Goal: Information Seeking & Learning: Learn about a topic

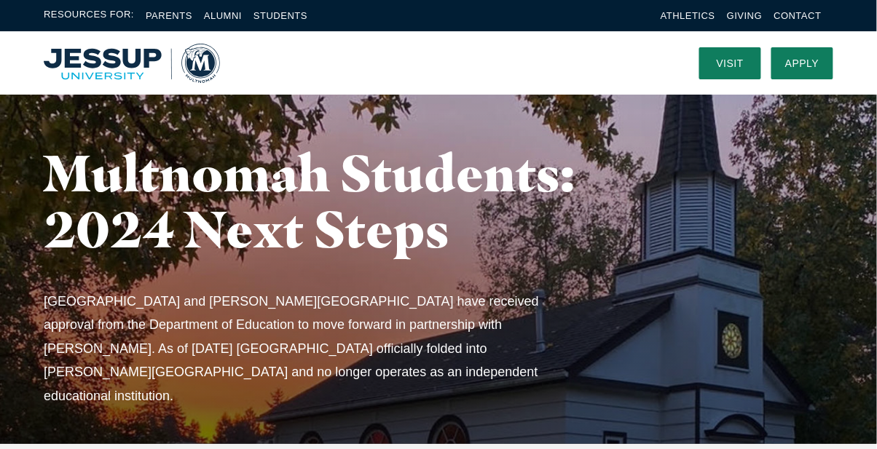
click at [91, 55] on img "Home" at bounding box center [132, 63] width 176 height 39
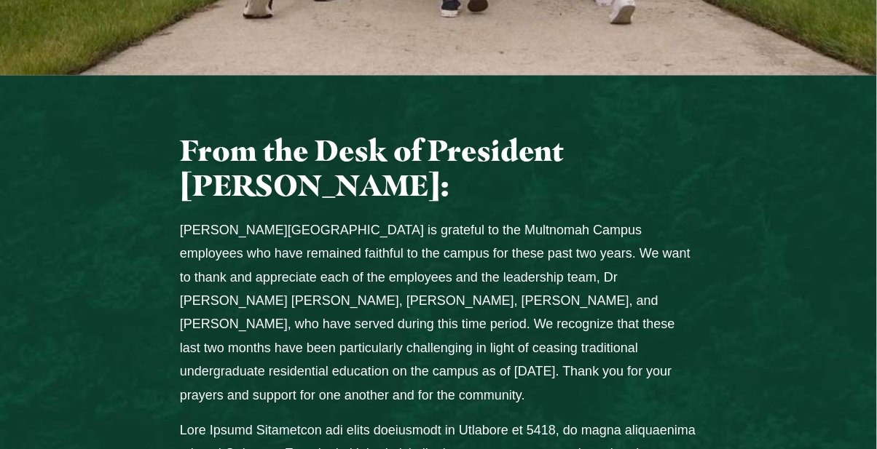
scroll to position [575, 0]
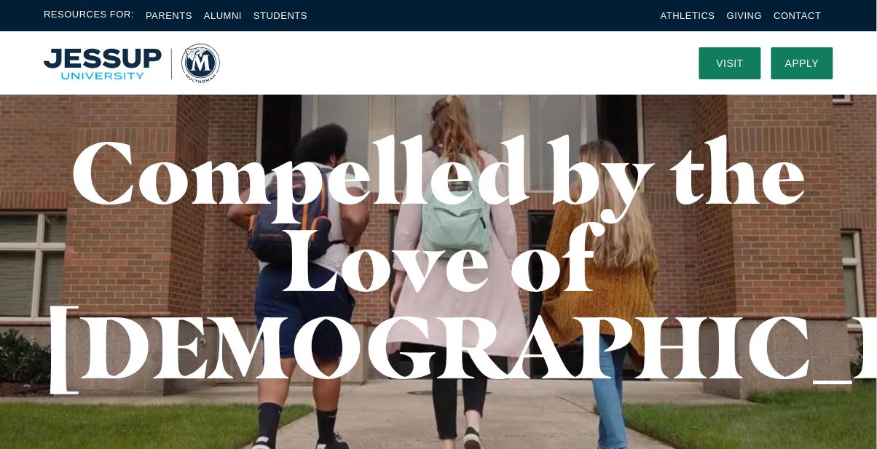
scroll to position [0, 0]
